Goal: Ask a question

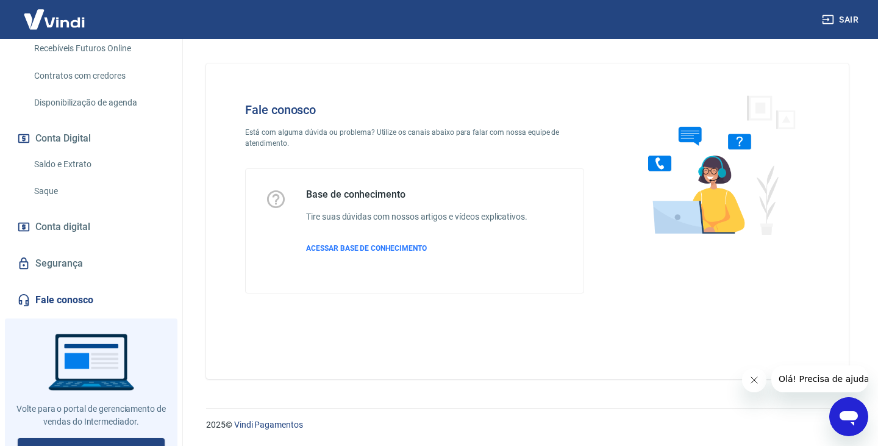
scroll to position [338, 0]
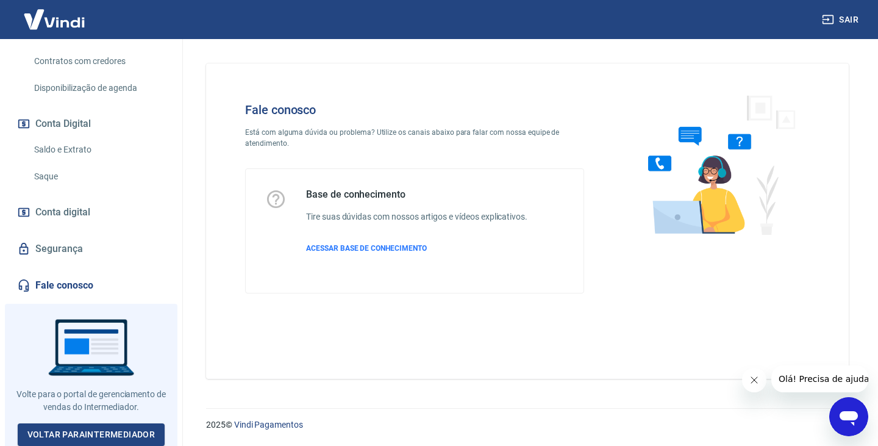
click at [73, 282] on link "Fale conosco" at bounding box center [91, 285] width 153 height 27
click at [77, 282] on link "Fale conosco" at bounding box center [91, 285] width 153 height 27
click at [91, 278] on link "Fale conosco" at bounding box center [91, 285] width 153 height 27
drag, startPoint x: 343, startPoint y: 188, endPoint x: 404, endPoint y: 210, distance: 64.2
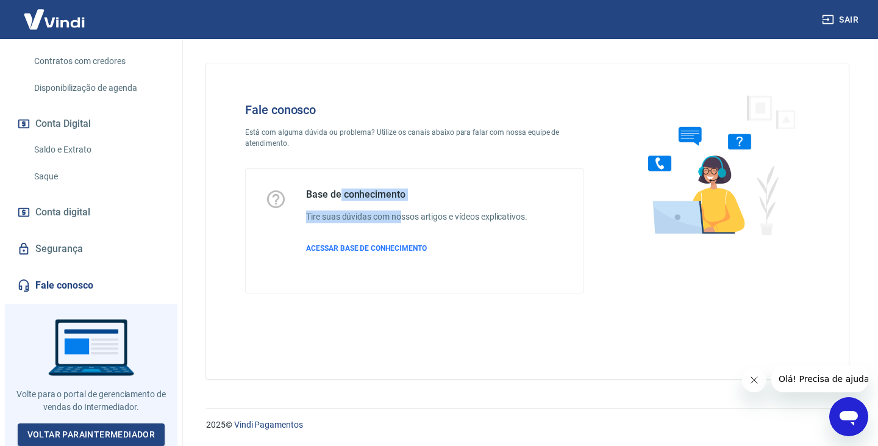
click at [404, 210] on div "Base de conhecimento Tire suas dúvidas com nossos artigos e vídeos explicativos…" at bounding box center [415, 231] width 338 height 124
click at [314, 123] on div "Fale conosco Está com alguma dúvida ou problema? Utilize os canais abaixo para …" at bounding box center [415, 198] width 378 height 230
click at [849, 413] on icon "Abrir janela de mensagens" at bounding box center [849, 418] width 18 height 15
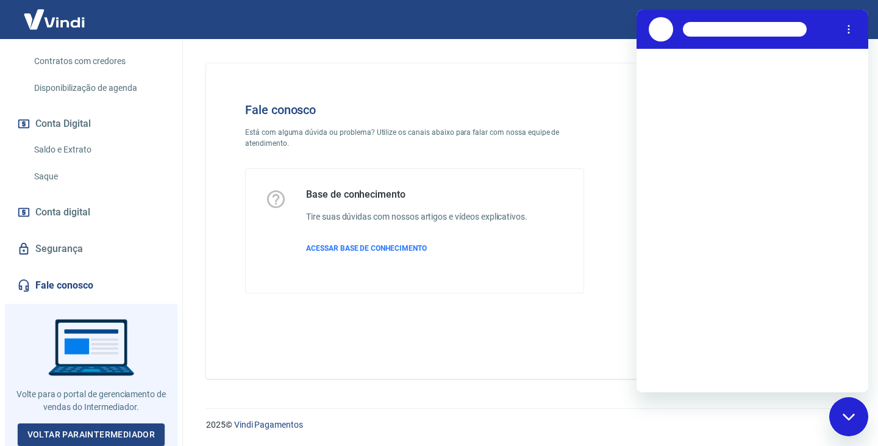
scroll to position [0, 0]
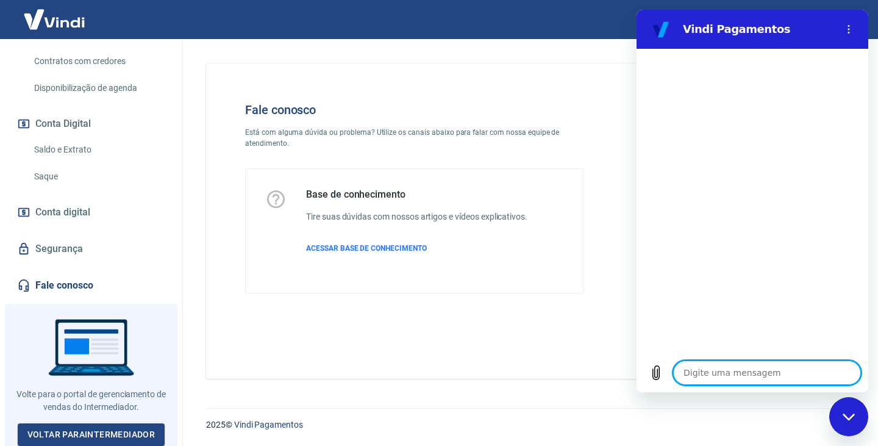
type textarea "x"
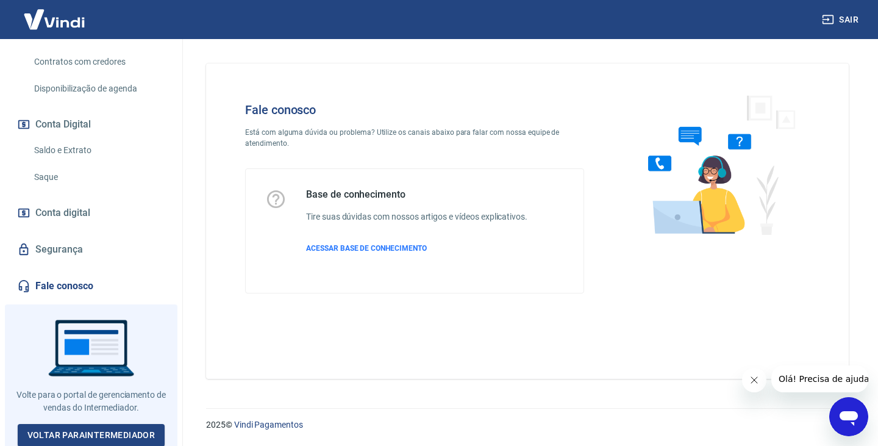
scroll to position [338, 0]
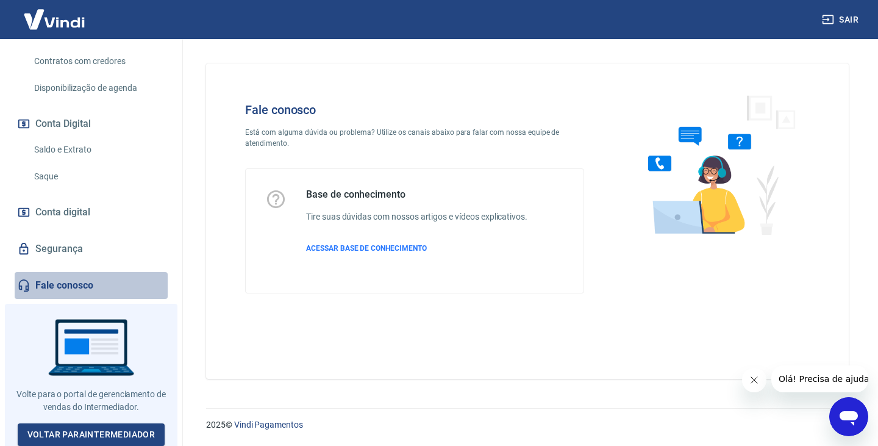
click at [99, 285] on link "Fale conosco" at bounding box center [91, 285] width 153 height 27
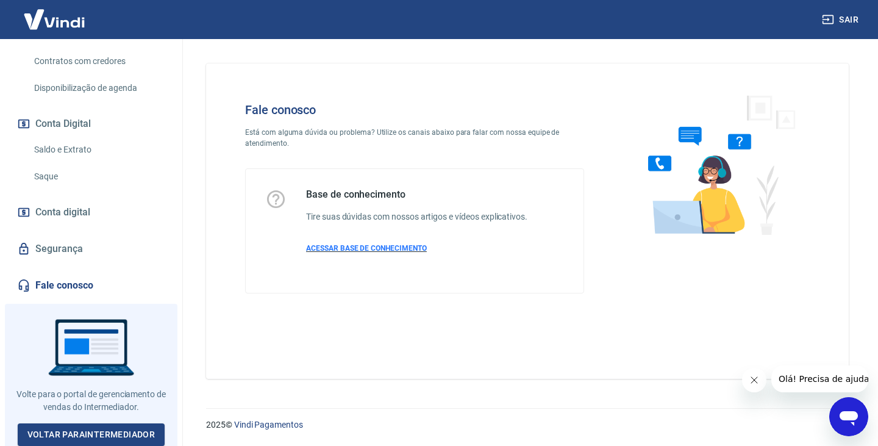
click at [373, 247] on span "ACESSAR BASE DE CONHECIMENTO" at bounding box center [366, 248] width 121 height 9
